Goal: Task Accomplishment & Management: Complete application form

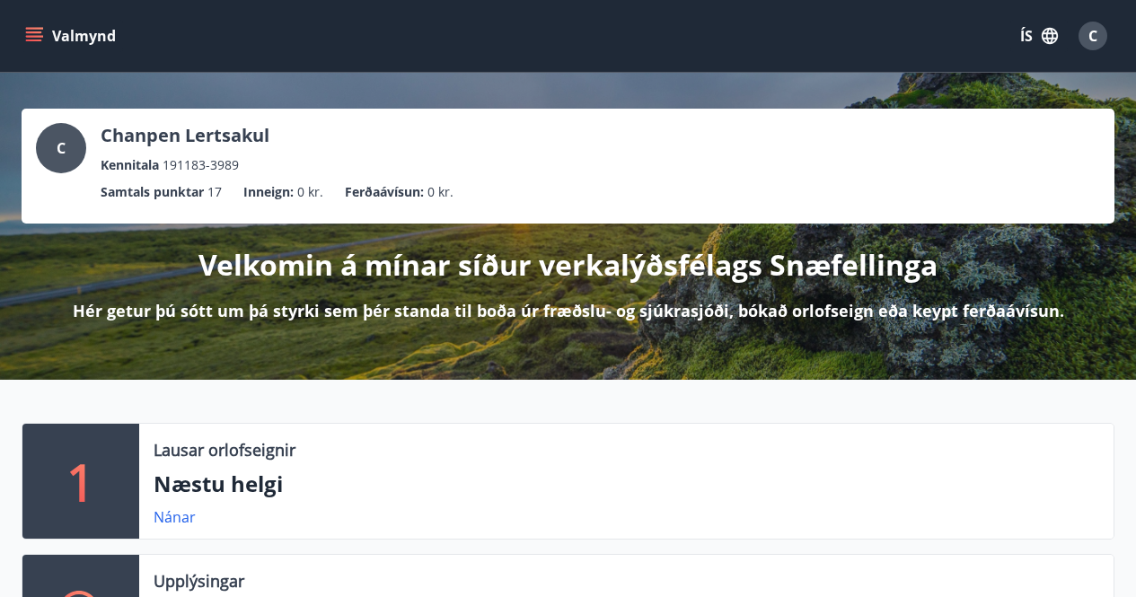
click at [1106, 28] on span "C" at bounding box center [1092, 36] width 29 height 29
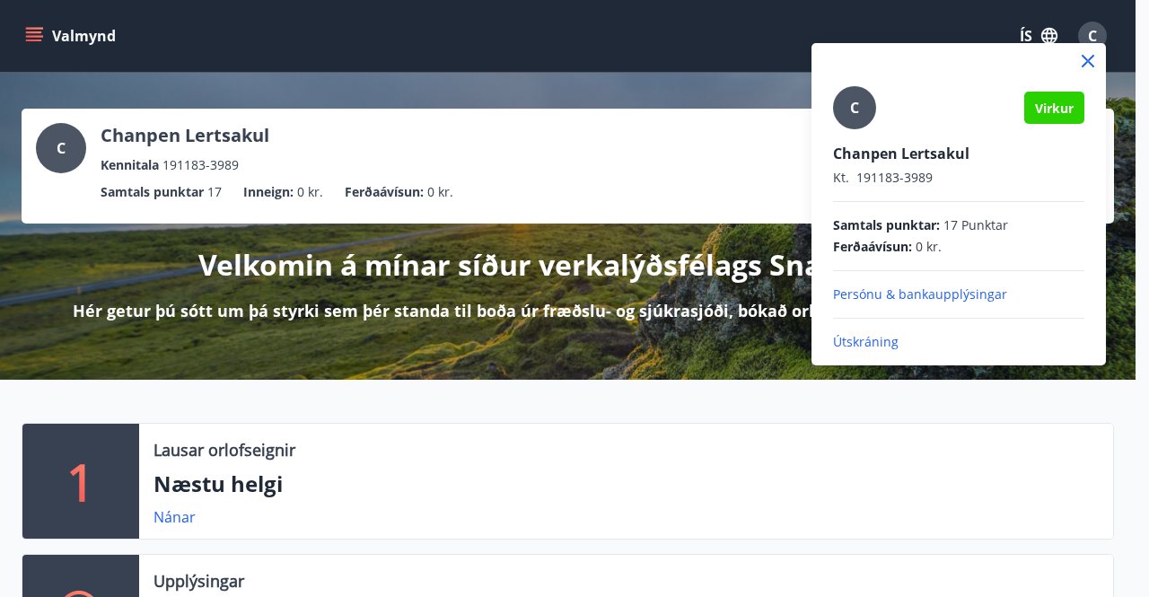
click at [864, 339] on p "Útskráning" at bounding box center [958, 342] width 251 height 18
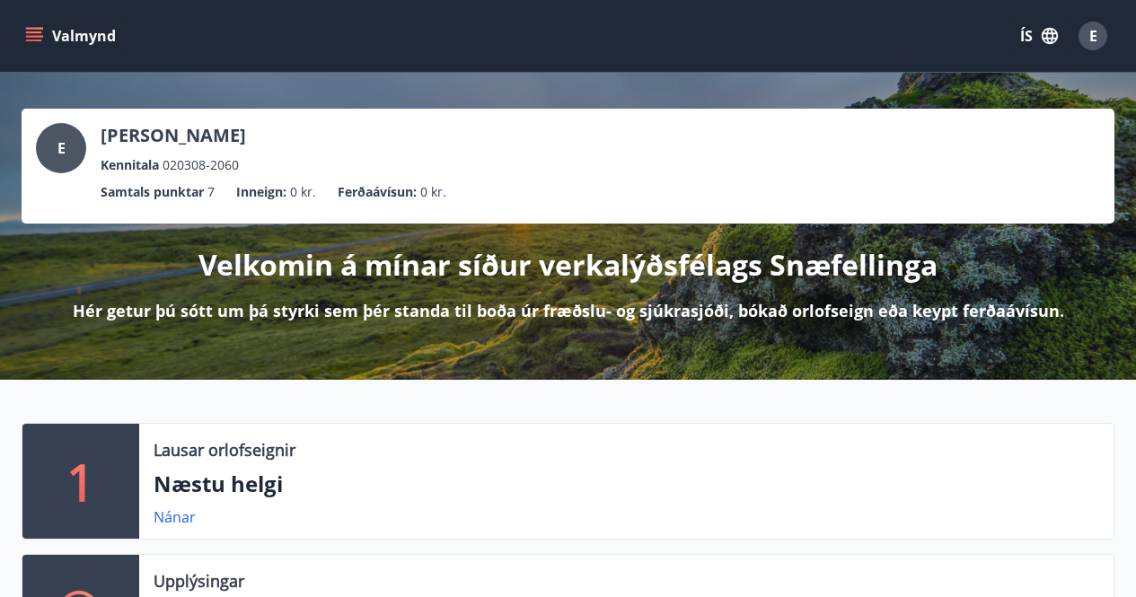
click at [43, 42] on button "Valmynd" at bounding box center [72, 36] width 101 height 32
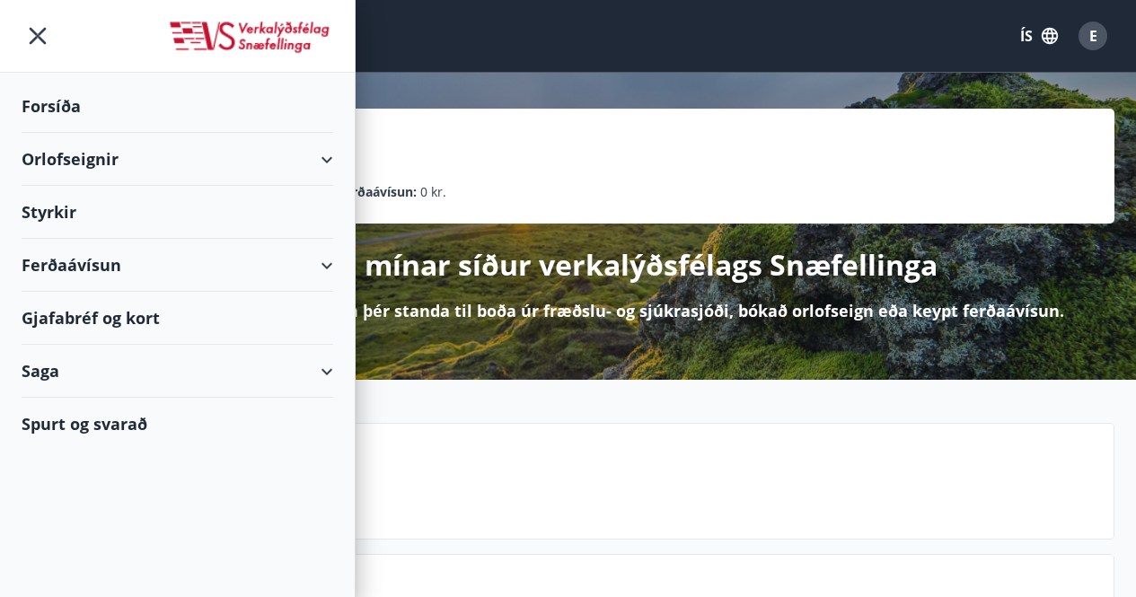
click at [46, 133] on div "Styrkir" at bounding box center [178, 106] width 312 height 53
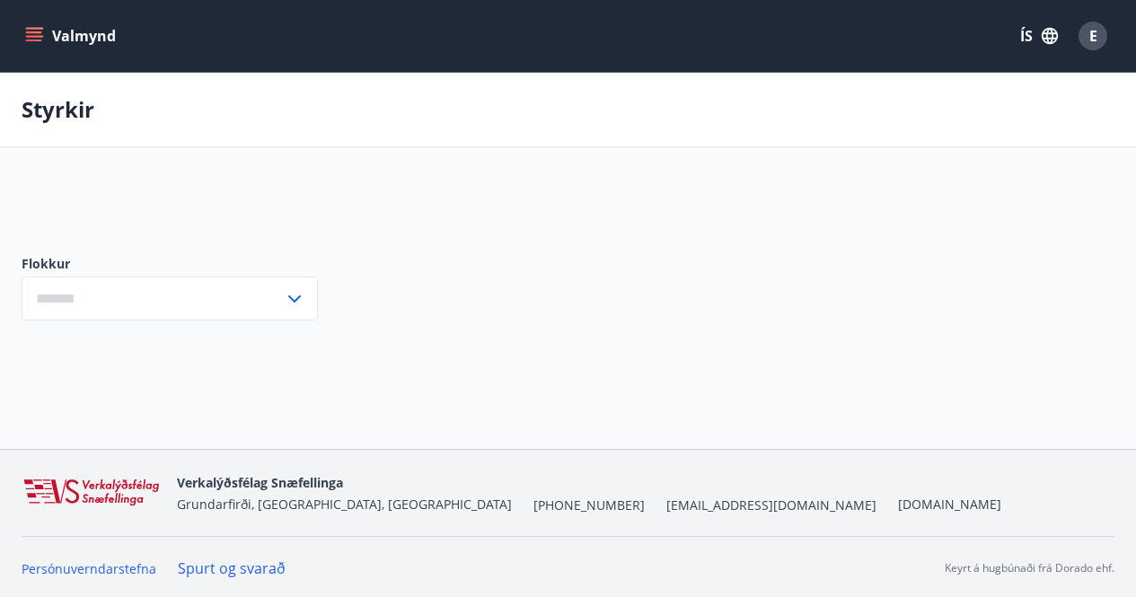
type input "***"
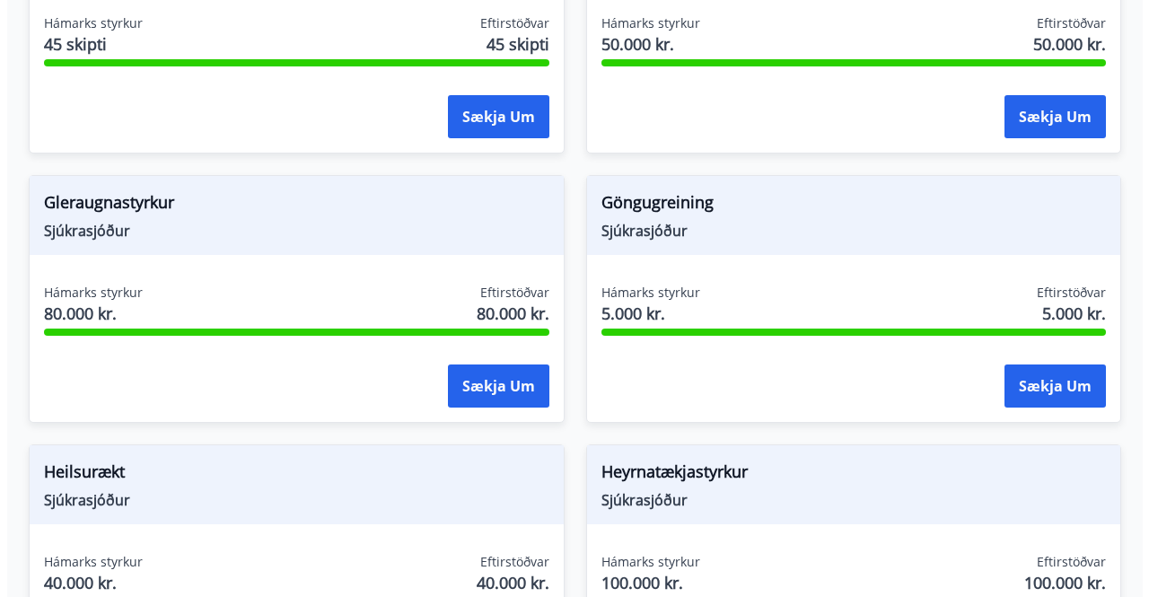
scroll to position [808, 0]
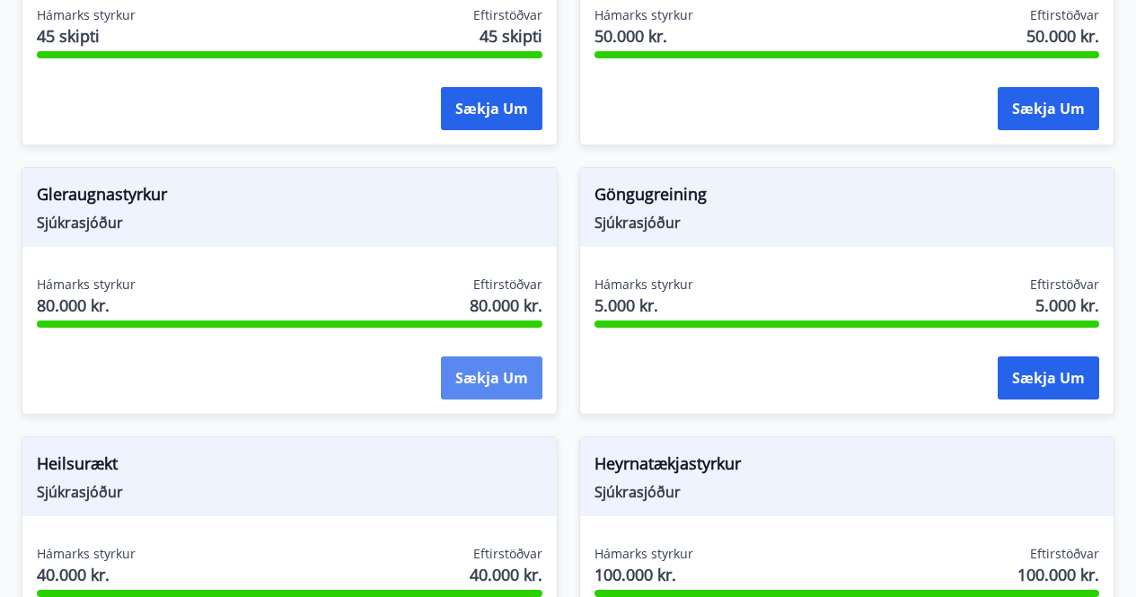
click at [511, 379] on button "Sækja um" at bounding box center [491, 377] width 101 height 43
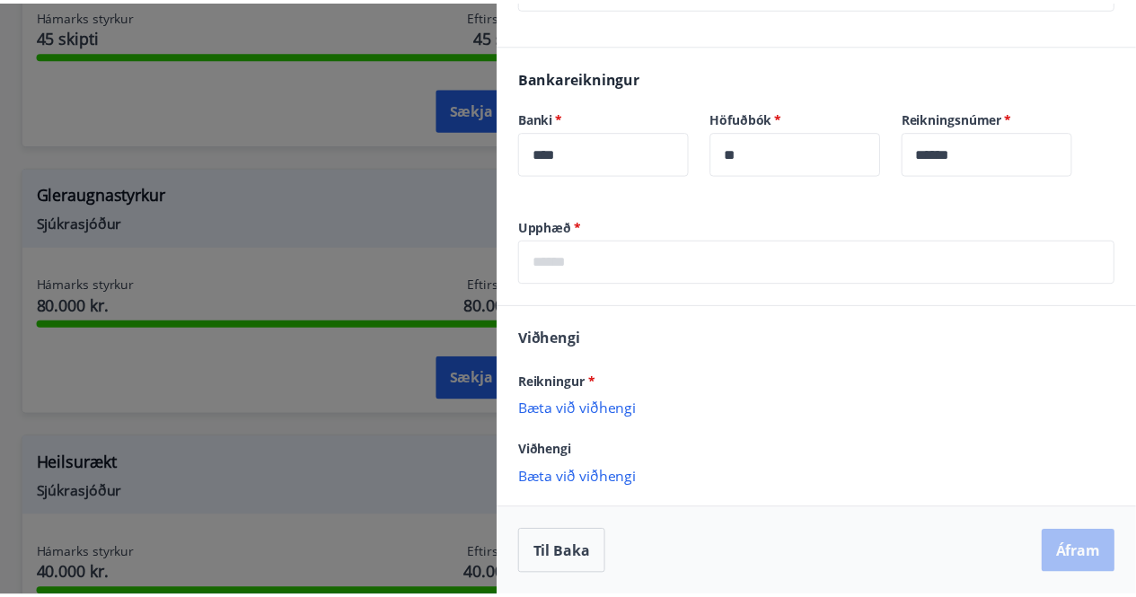
scroll to position [0, 0]
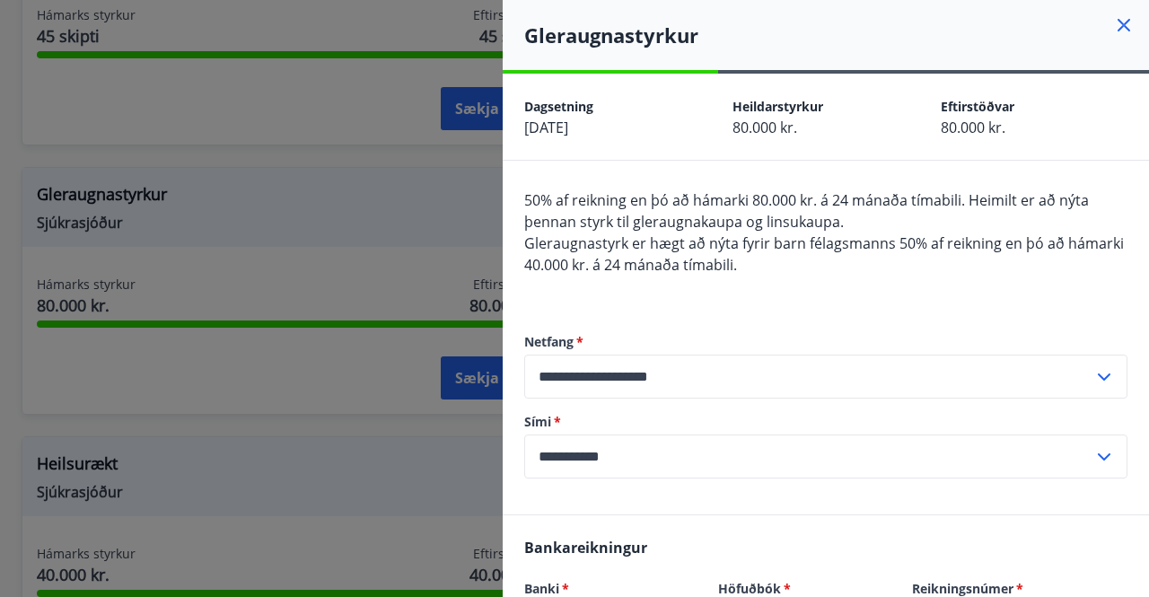
click at [1118, 26] on icon at bounding box center [1124, 25] width 13 height 13
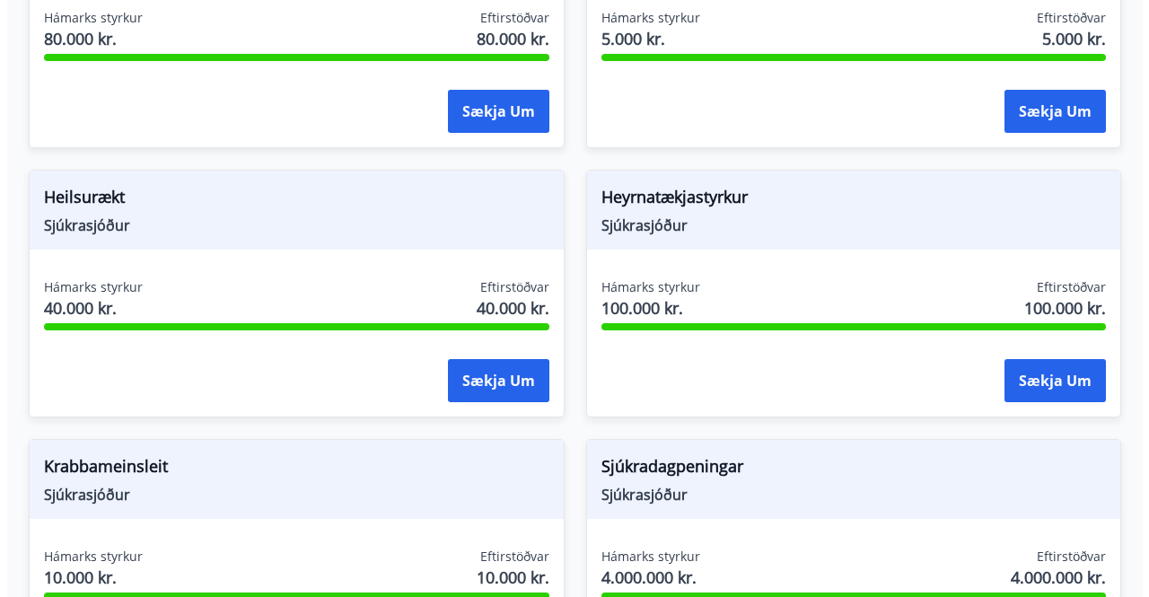
scroll to position [1077, 0]
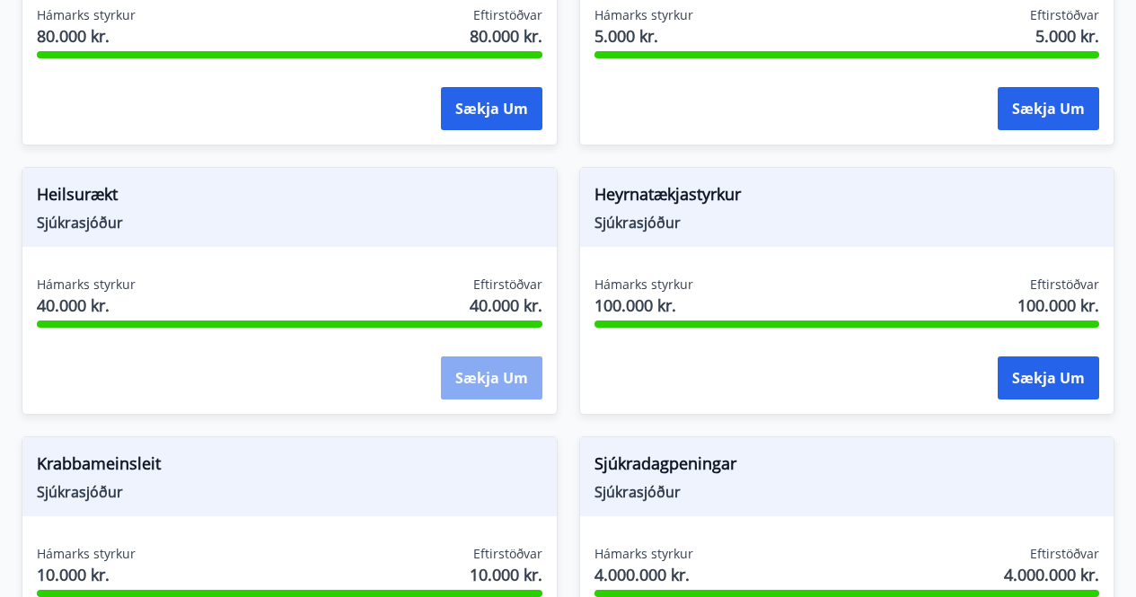
click at [475, 357] on button "Sækja um" at bounding box center [491, 377] width 101 height 43
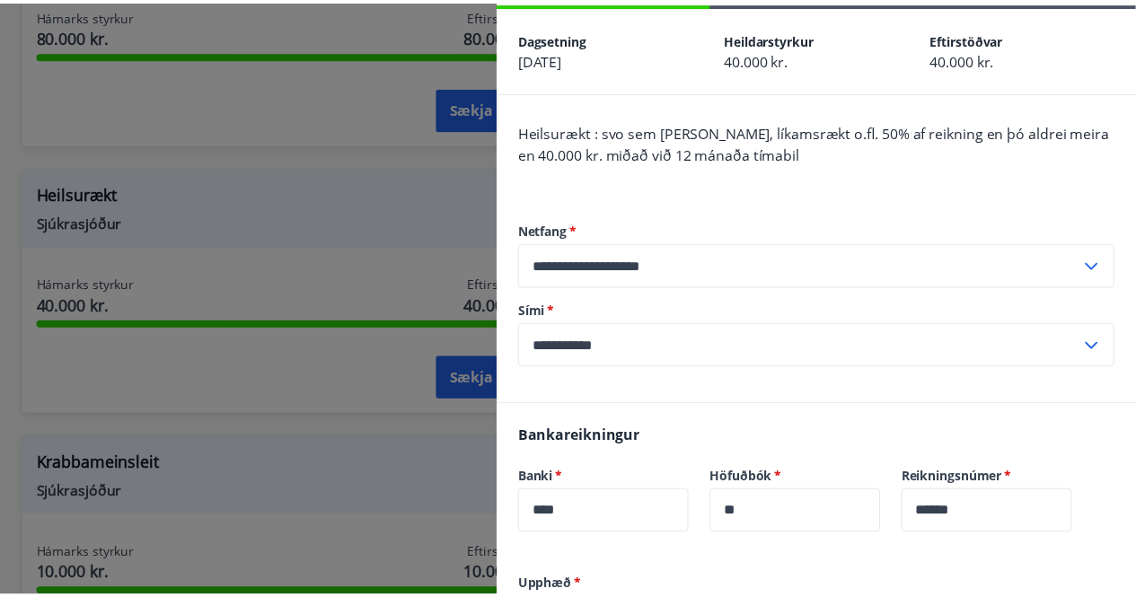
scroll to position [0, 0]
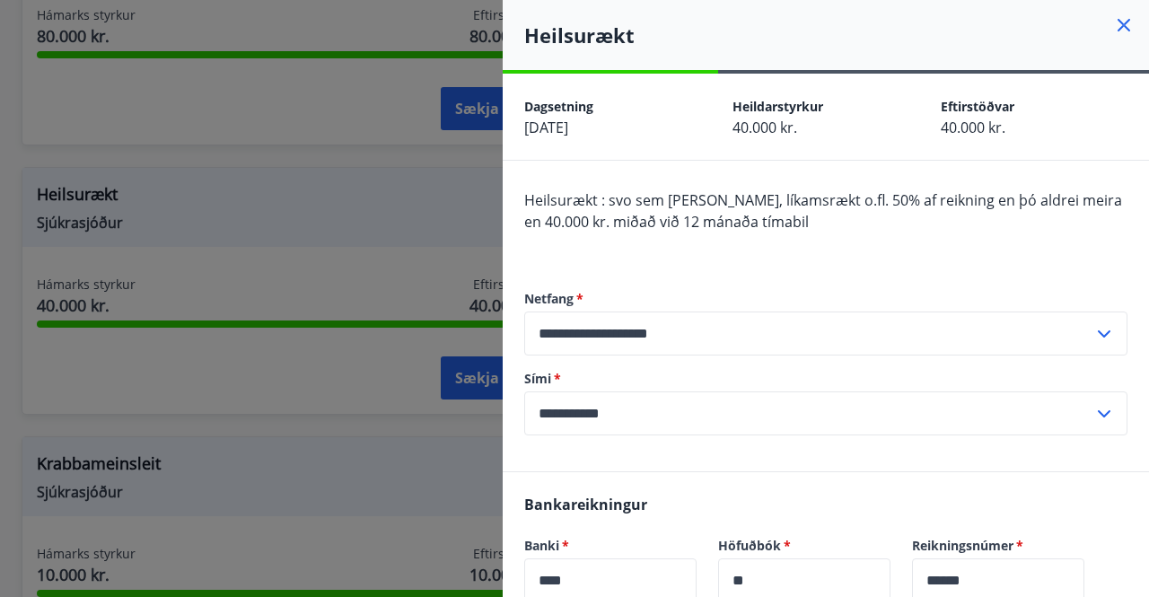
click at [1113, 28] on icon at bounding box center [1124, 25] width 22 height 22
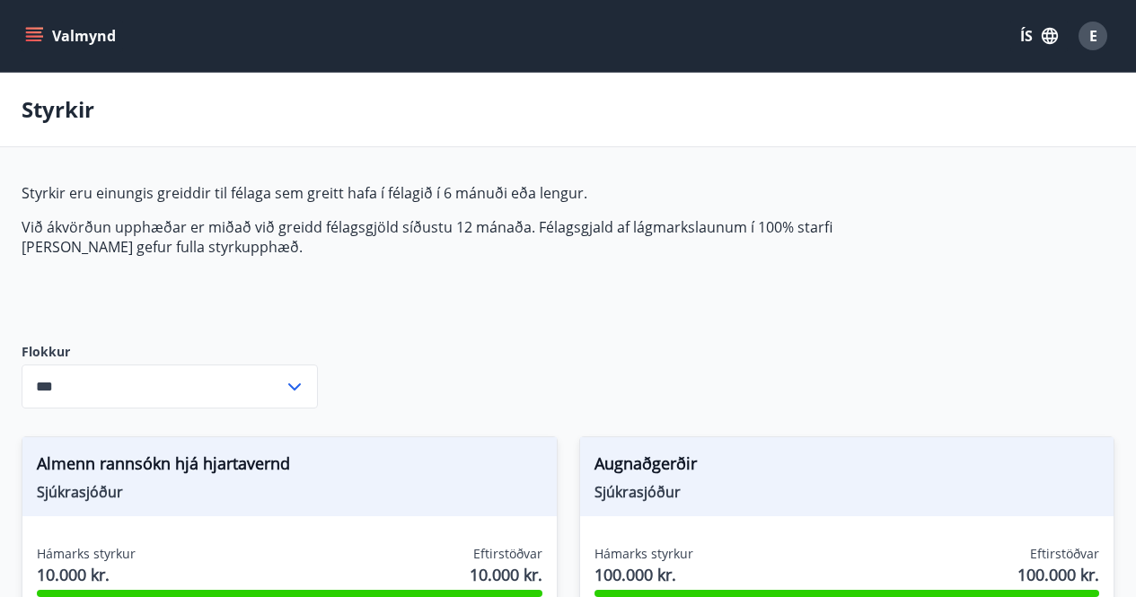
click at [1080, 38] on div "E" at bounding box center [1092, 36] width 29 height 29
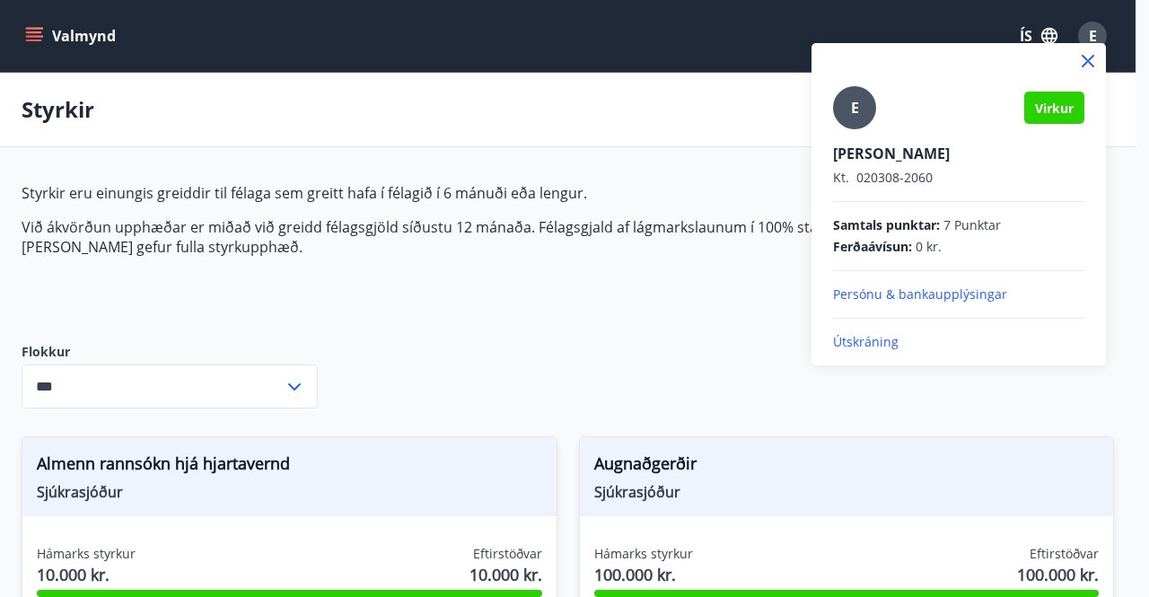
click at [857, 342] on p "Útskráning" at bounding box center [958, 342] width 251 height 18
